Goal: Transaction & Acquisition: Purchase product/service

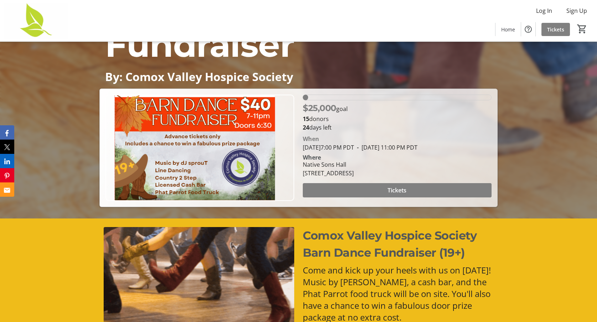
scroll to position [105, 0]
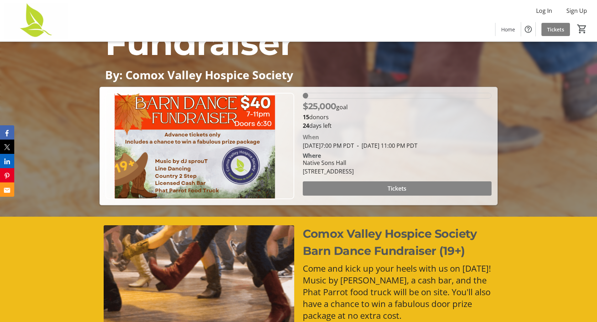
click at [361, 188] on span at bounding box center [397, 188] width 189 height 17
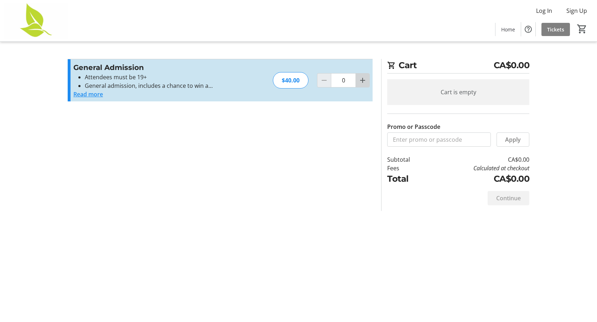
drag, startPoint x: 363, startPoint y: 78, endPoint x: 354, endPoint y: 89, distance: 14.2
click at [363, 78] on mat-icon "Increment by one" at bounding box center [363, 80] width 9 height 9
type input "1"
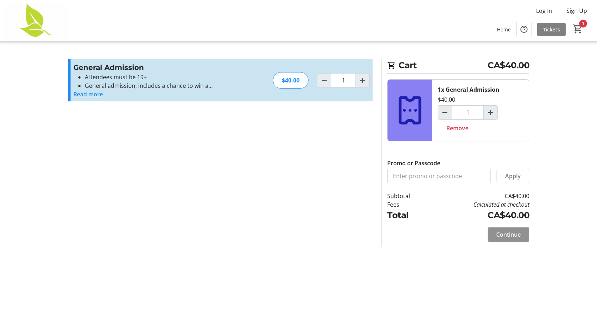
click at [505, 233] on span "Continue" at bounding box center [509, 234] width 25 height 9
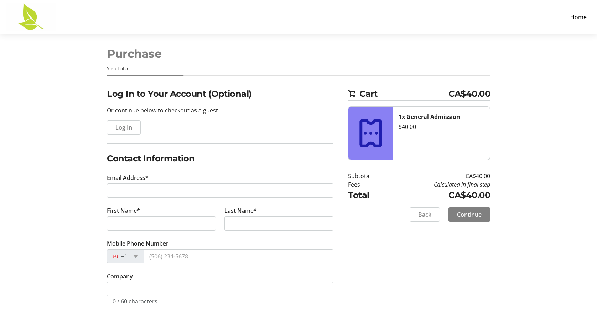
scroll to position [6, 0]
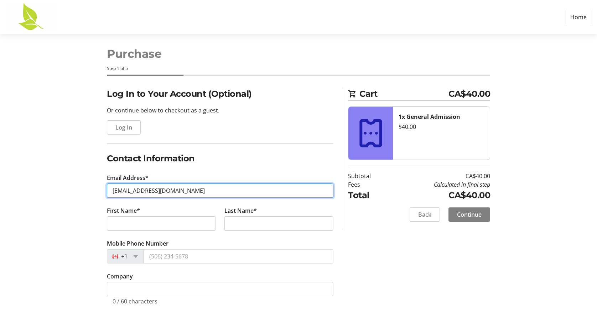
type input "[EMAIL_ADDRESS][DOMAIN_NAME]"
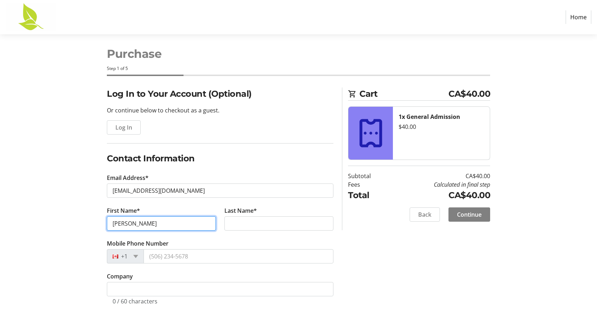
type input "[PERSON_NAME]"
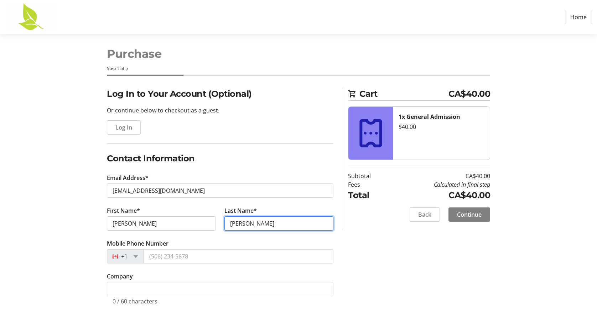
type input "[PERSON_NAME]"
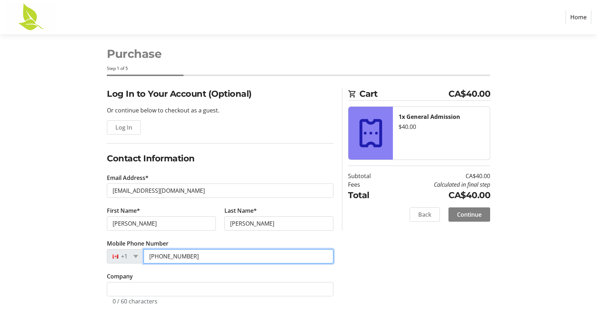
type input "[PHONE_NUMBER]"
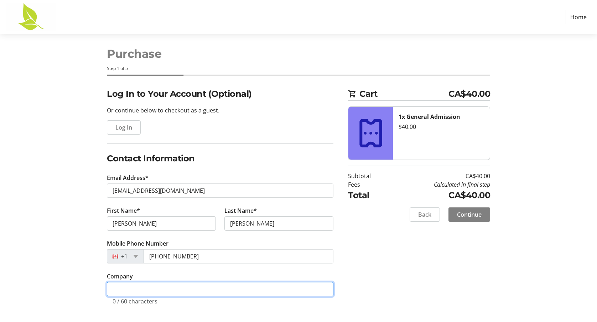
drag, startPoint x: 200, startPoint y: 291, endPoint x: 243, endPoint y: 293, distance: 42.5
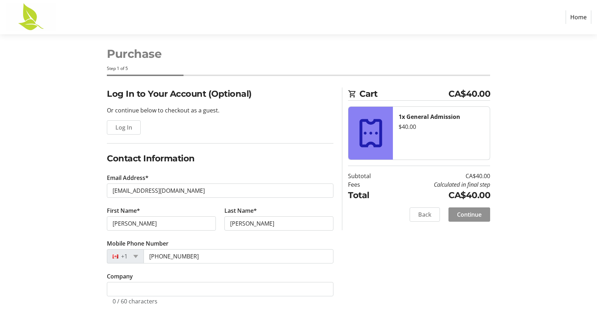
click at [471, 215] on span "Continue" at bounding box center [469, 214] width 25 height 9
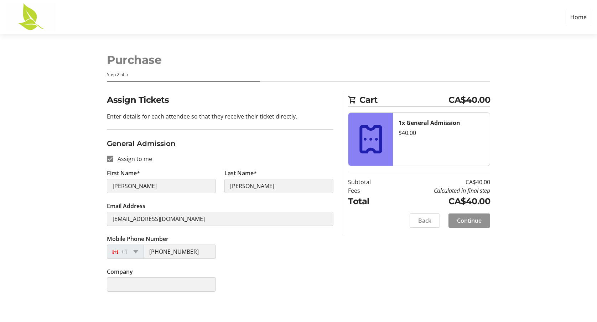
click at [468, 221] on span "Continue" at bounding box center [469, 220] width 25 height 9
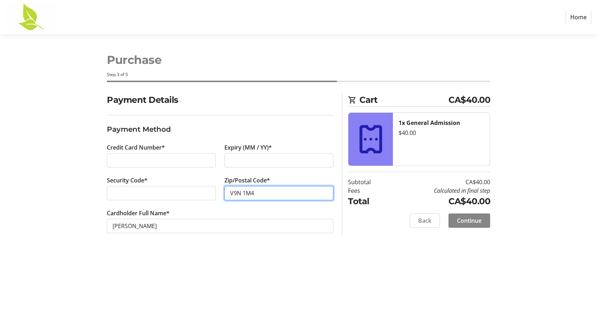
type input "V9N 1M4"
click at [469, 219] on span "Continue" at bounding box center [469, 220] width 25 height 9
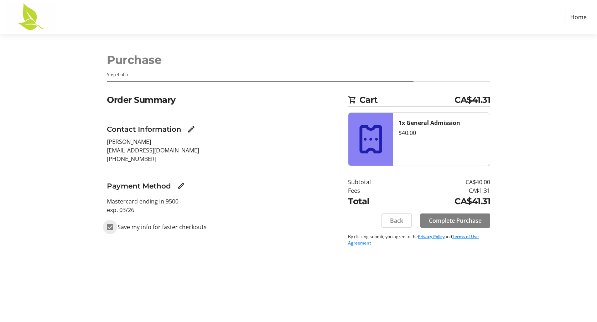
click at [111, 226] on input "Save my info for faster checkouts" at bounding box center [110, 227] width 6 height 6
checkbox input "false"
click at [438, 221] on span "Complete Purchase" at bounding box center [455, 220] width 53 height 9
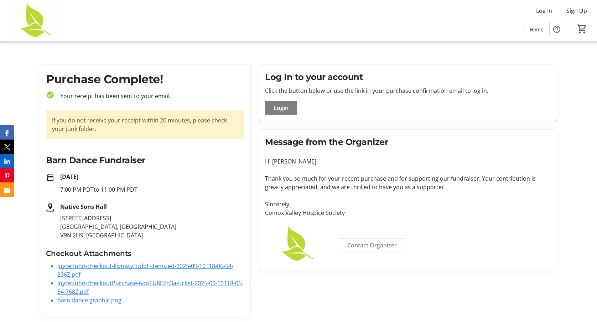
scroll to position [0, 0]
